Goal: Communication & Community: Answer question/provide support

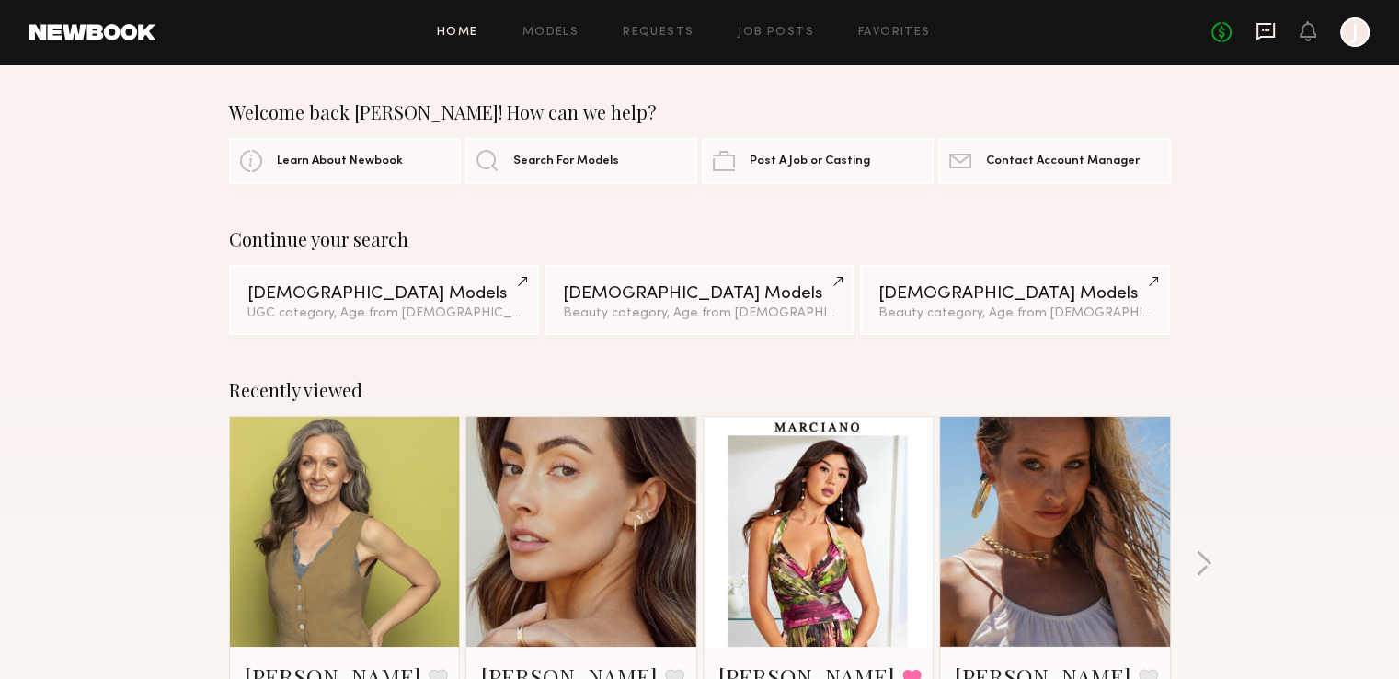
click at [1264, 31] on icon at bounding box center [1265, 31] width 20 height 20
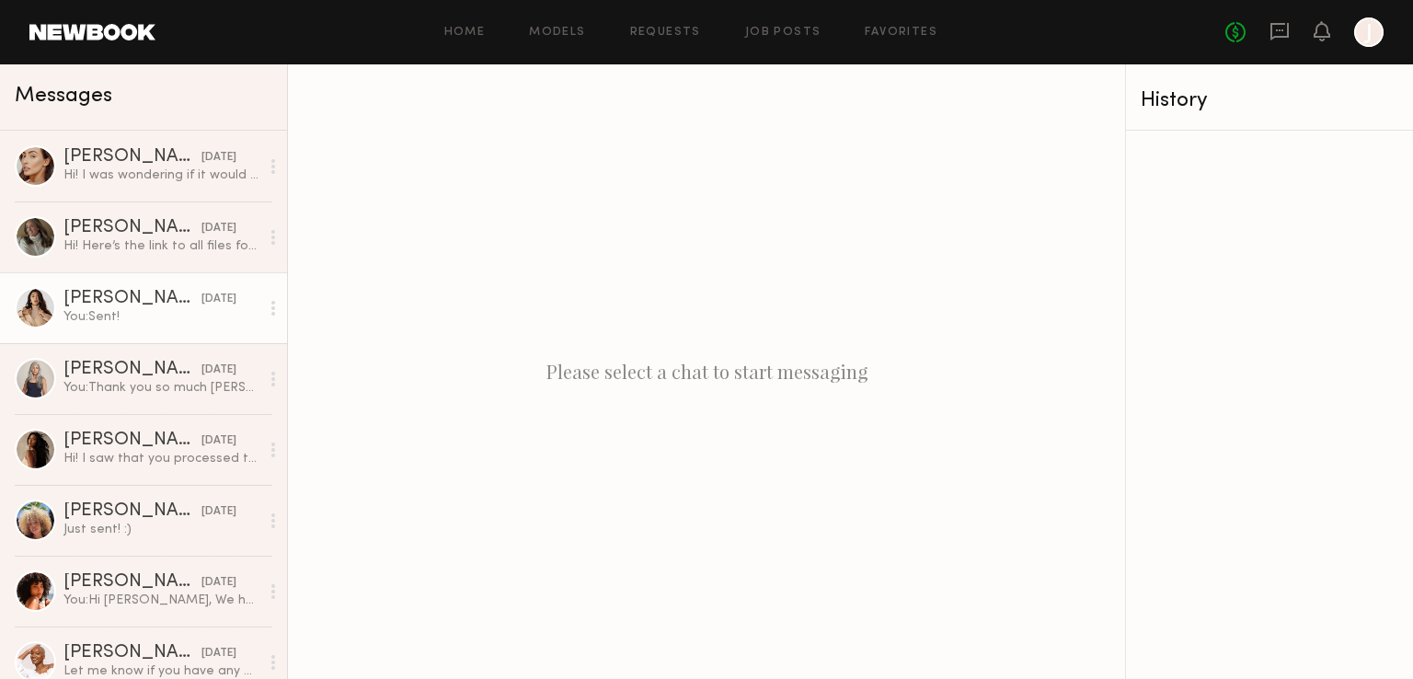
click at [130, 323] on div "You: Sent!" at bounding box center [161, 316] width 196 height 17
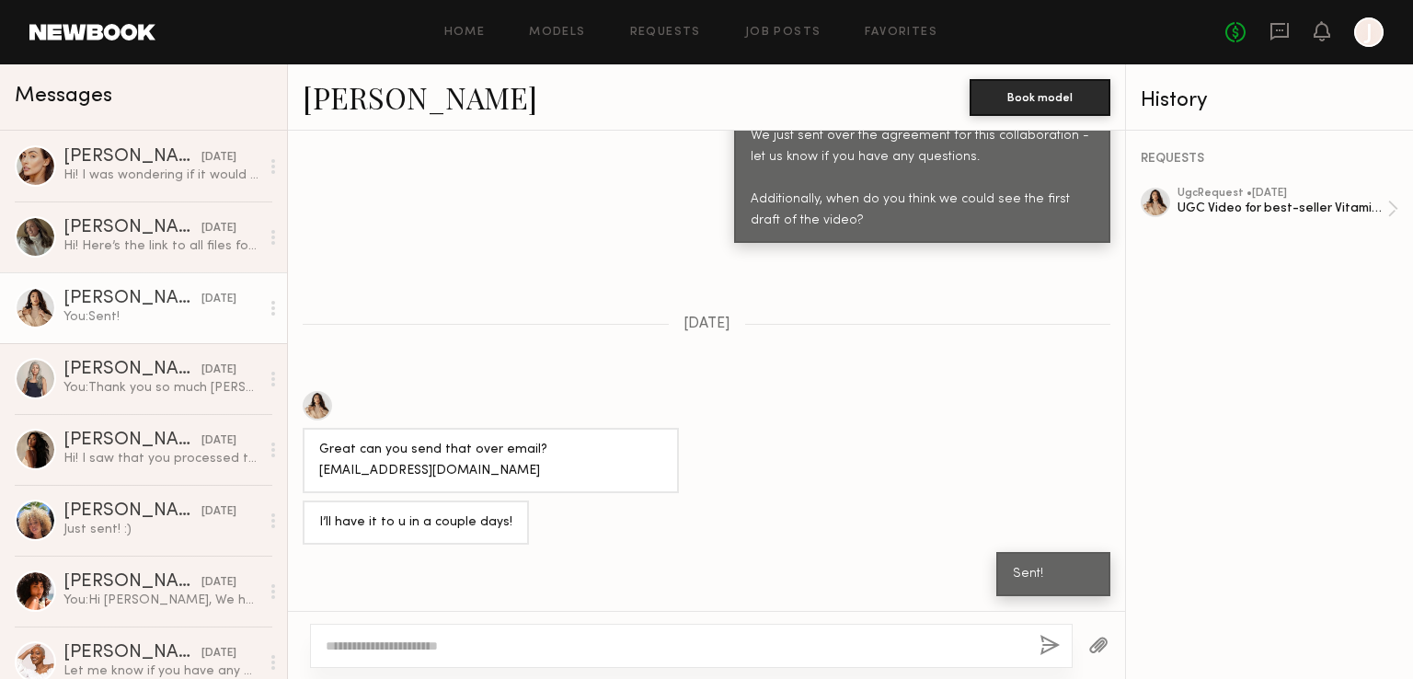
scroll to position [1597, 0]
click at [1211, 216] on div "UGC Video for best-seller Vitamin C" at bounding box center [1282, 208] width 210 height 17
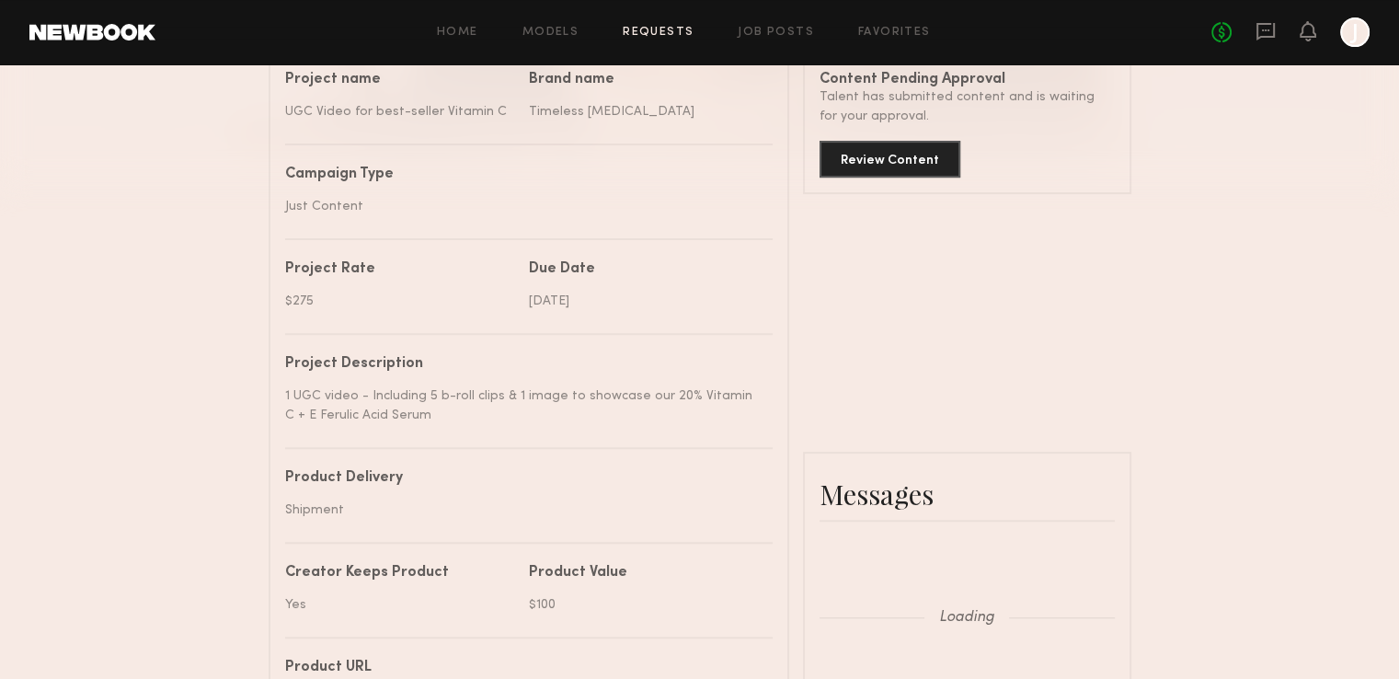
scroll to position [1940, 0]
